Goal: Transaction & Acquisition: Purchase product/service

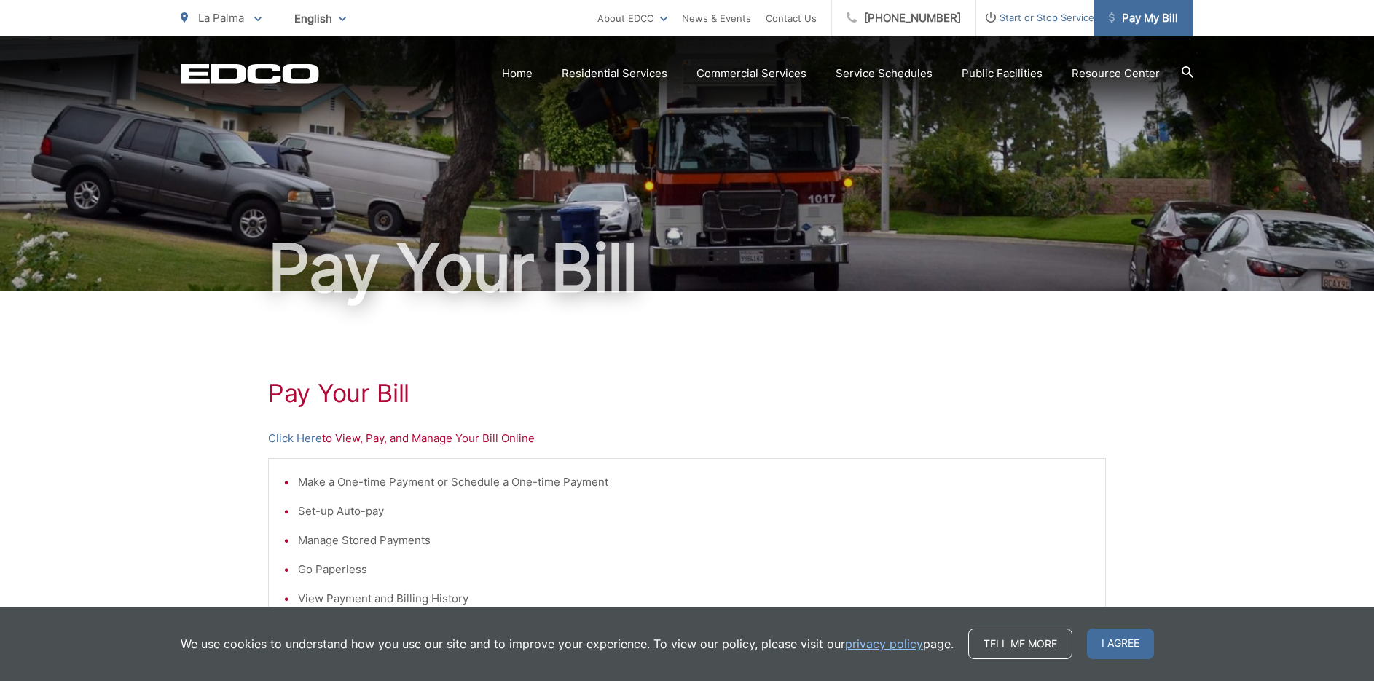
click at [1134, 18] on span "Pay My Bill" at bounding box center [1143, 17] width 69 height 17
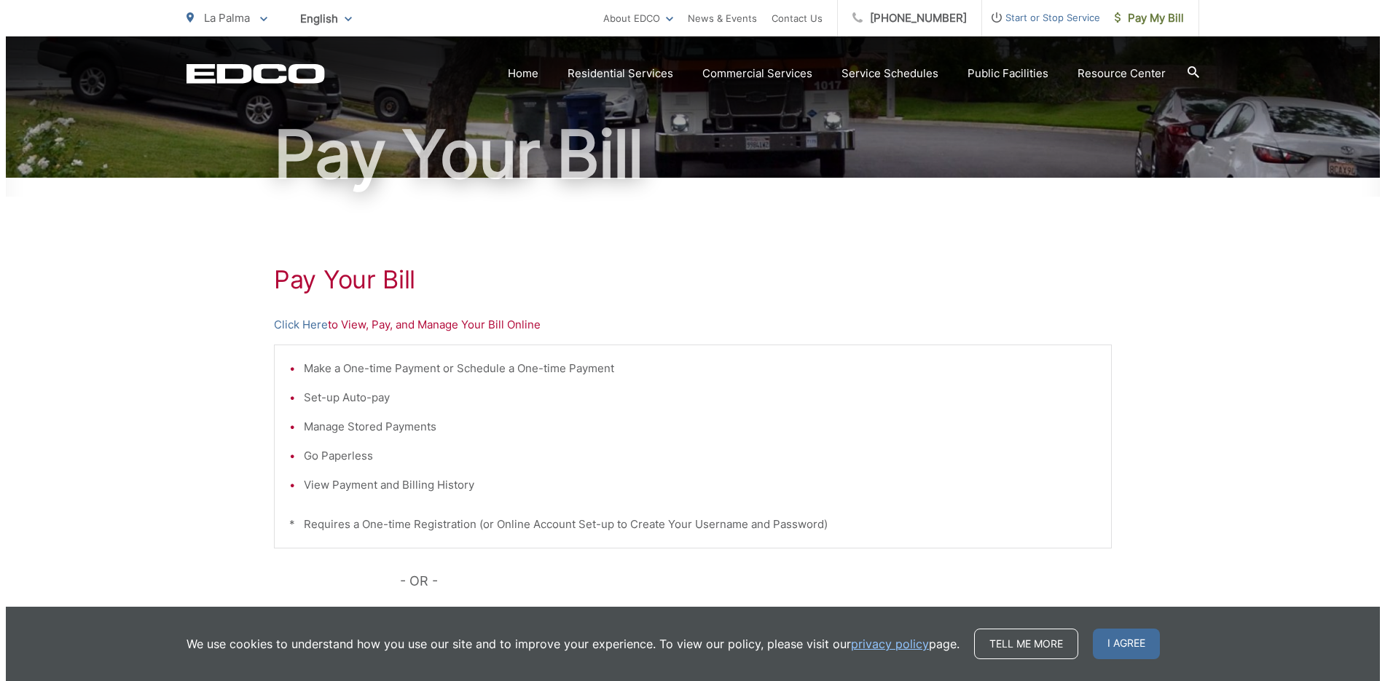
scroll to position [146, 0]
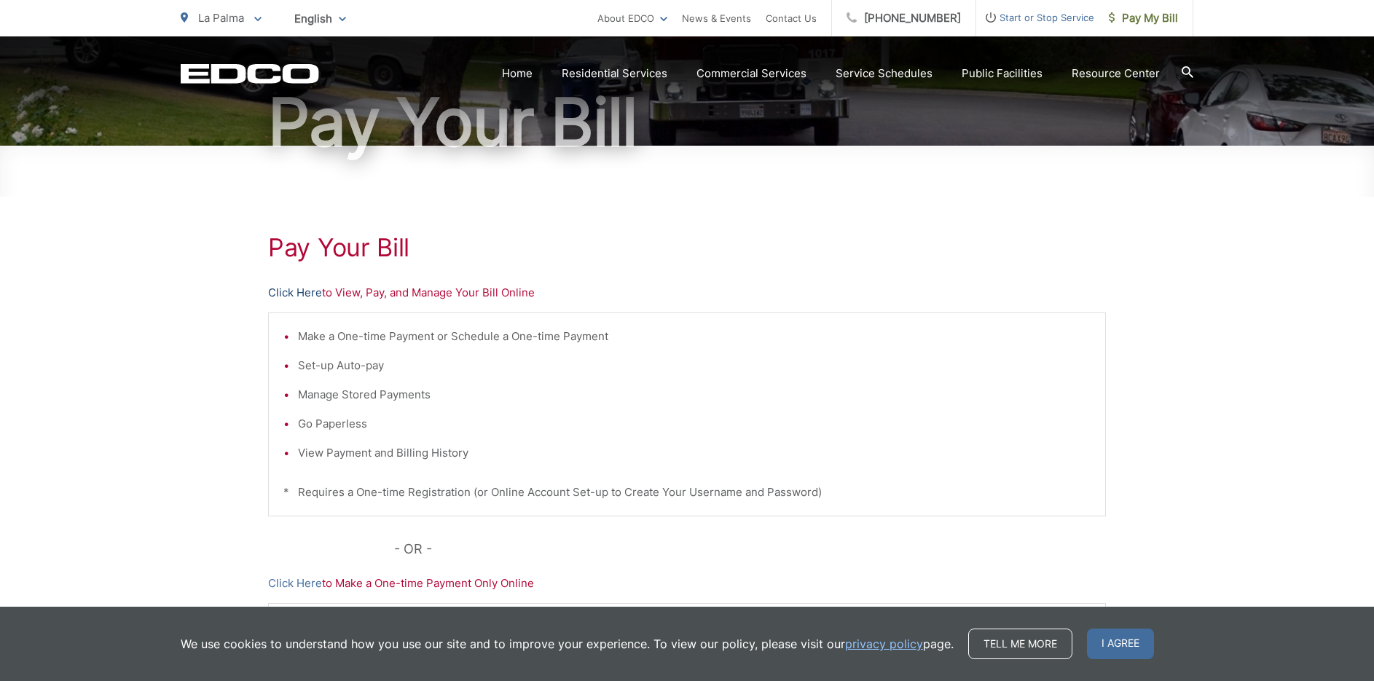
click at [283, 292] on link "Click Here" at bounding box center [295, 292] width 54 height 17
click at [261, 17] on icon at bounding box center [257, 19] width 7 height 5
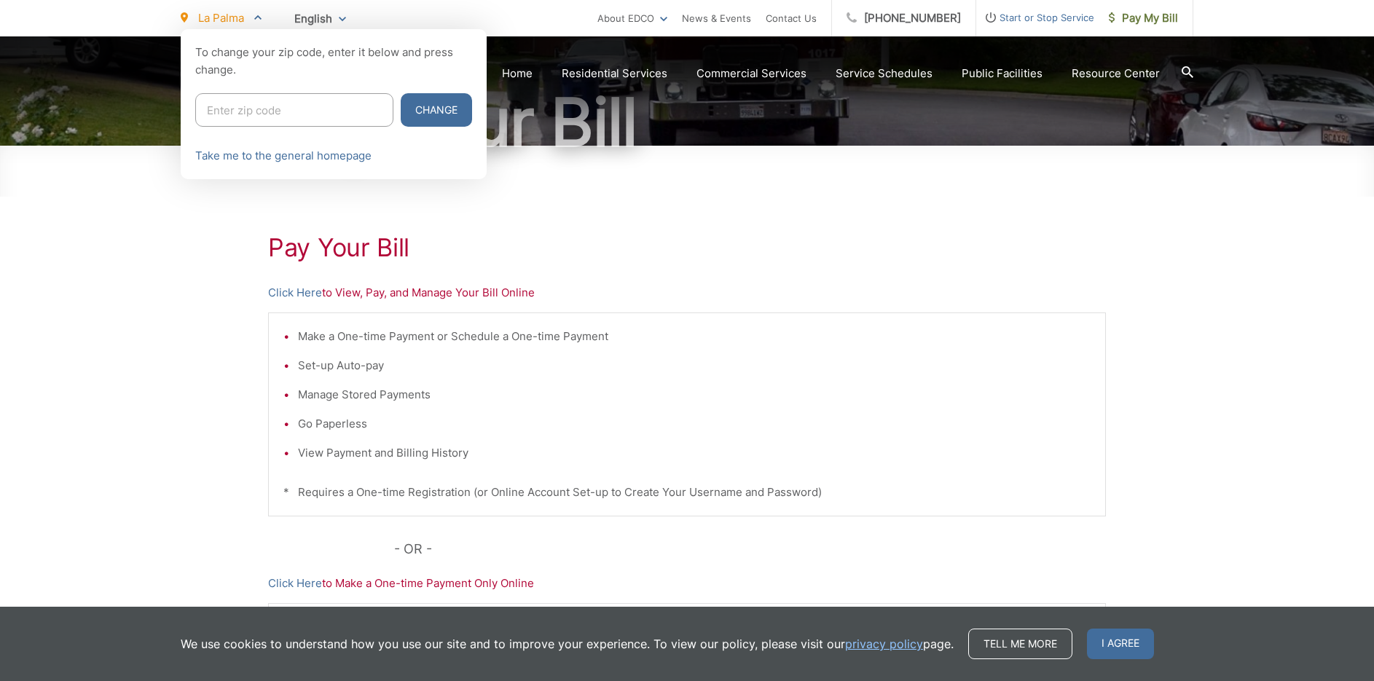
click at [240, 113] on input "Enter zip code" at bounding box center [294, 110] width 198 height 34
type input "92021"
click at [439, 114] on button "Change" at bounding box center [436, 110] width 71 height 34
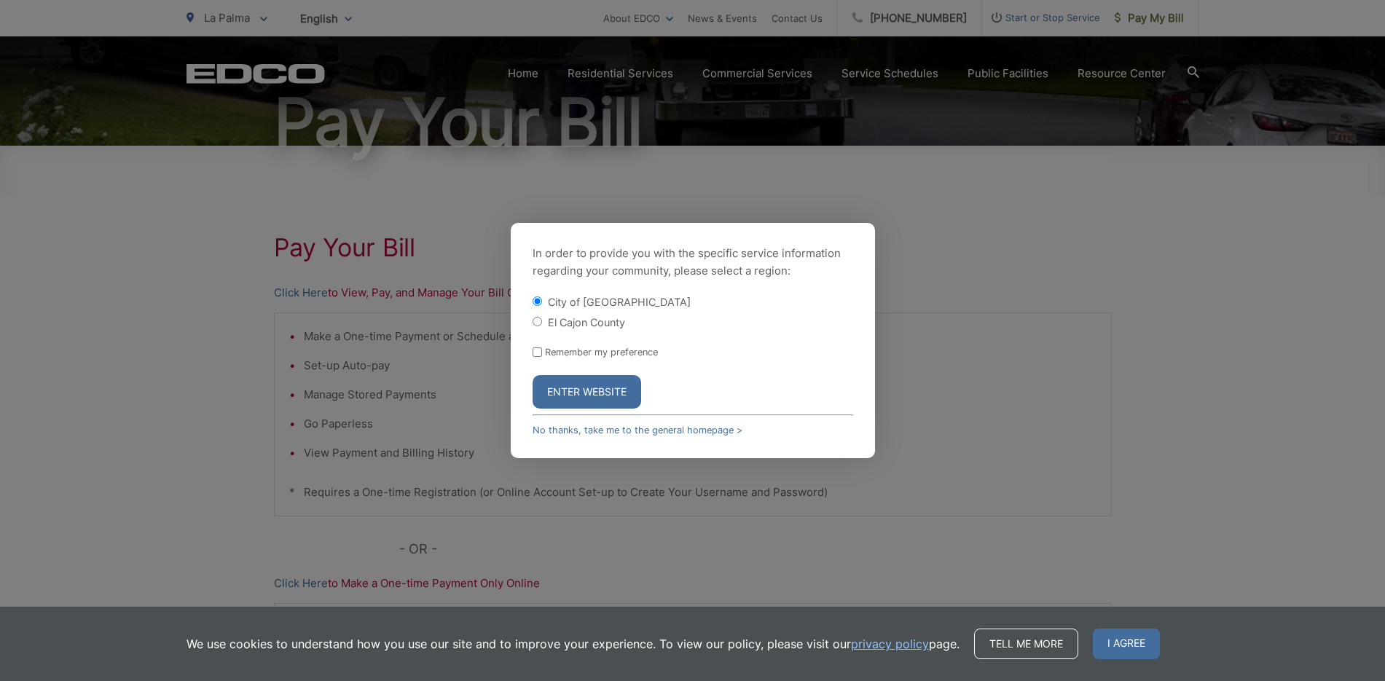
click at [542, 320] on div "El Cajon County" at bounding box center [692, 322] width 320 height 15
click at [535, 320] on input "El Cajon County" at bounding box center [536, 321] width 9 height 9
radio input "true"
click at [536, 353] on input "Remember my preference" at bounding box center [536, 351] width 9 height 9
checkbox input "true"
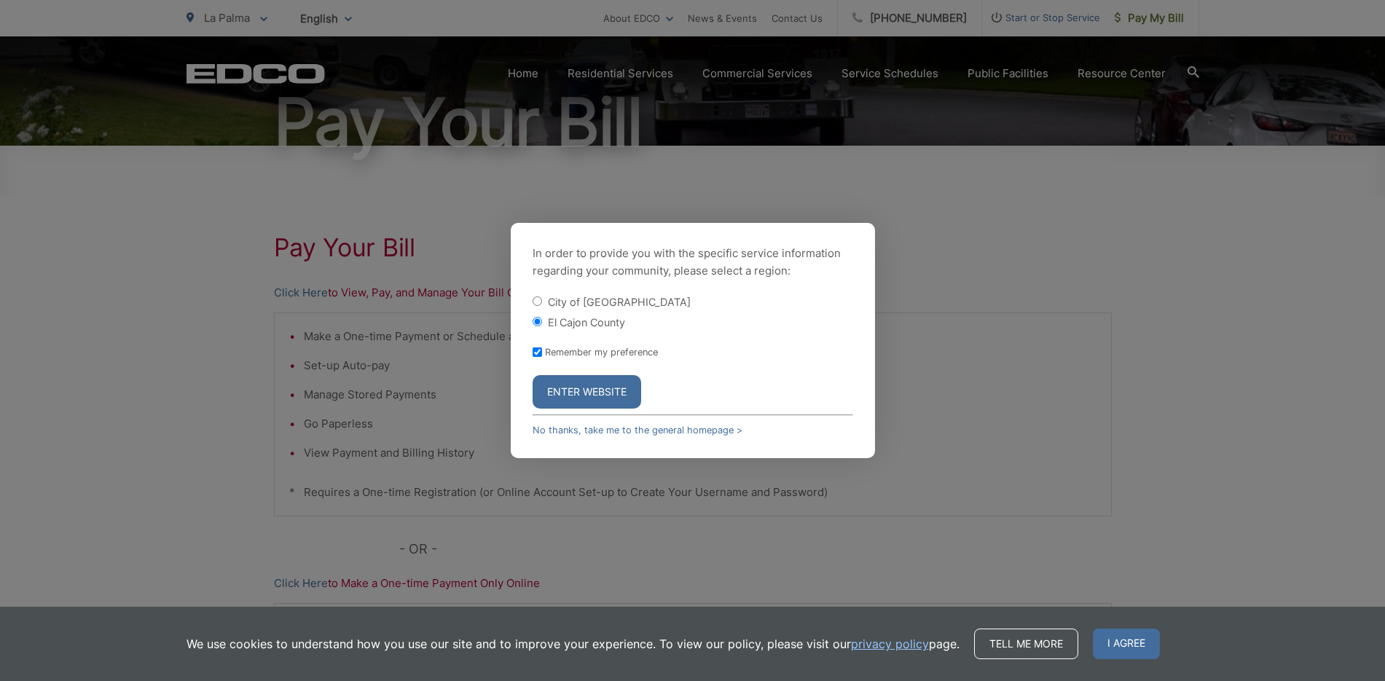
click at [562, 391] on button "Enter Website" at bounding box center [586, 392] width 109 height 34
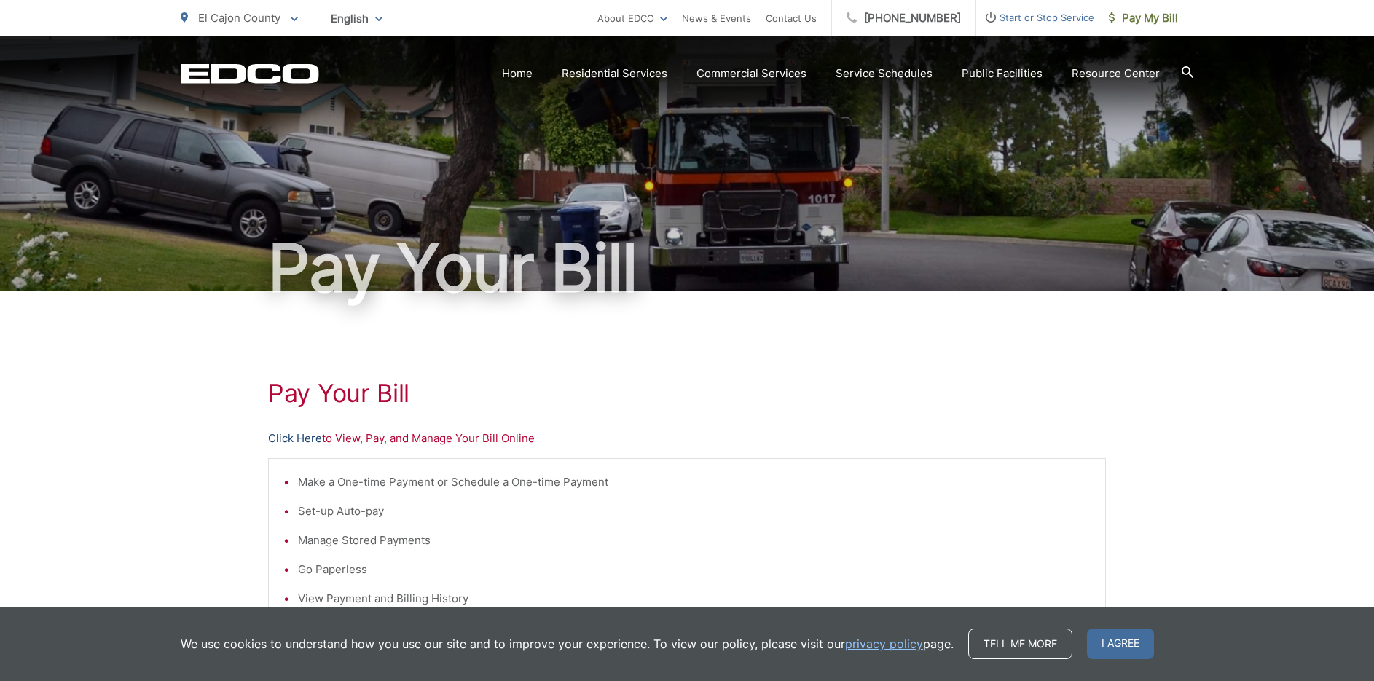
click at [303, 439] on link "Click Here" at bounding box center [295, 438] width 54 height 17
